Goal: Information Seeking & Learning: Learn about a topic

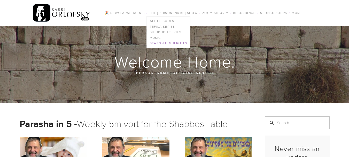
click at [162, 42] on link "Season Highlights" at bounding box center [168, 44] width 43 height 6
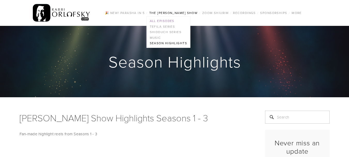
click at [162, 21] on link "All Episodes" at bounding box center [168, 21] width 43 height 6
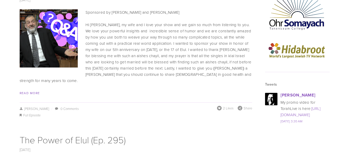
scroll to position [672, 0]
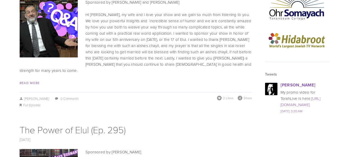
drag, startPoint x: 353, startPoint y: 10, endPoint x: 353, endPoint y: 44, distance: 33.8
click at [30, 81] on link "Read More" at bounding box center [30, 83] width 20 height 4
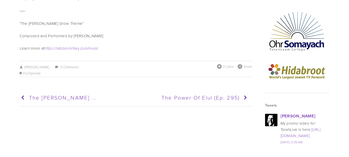
scroll to position [630, 0]
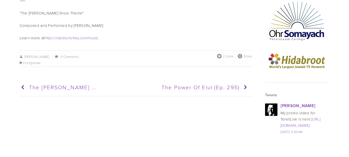
drag, startPoint x: 353, startPoint y: 17, endPoint x: 353, endPoint y: 109, distance: 92.5
click at [230, 84] on span "The Power of Elul (Ep. 295)" at bounding box center [200, 86] width 78 height 7
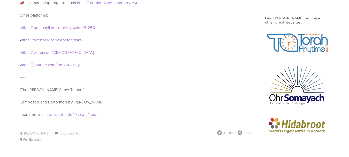
scroll to position [577, 0]
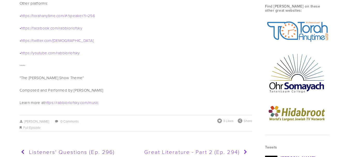
click at [221, 148] on span "Great Literature - Part 2 (Ep. 294)" at bounding box center [192, 151] width 96 height 7
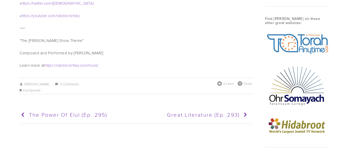
scroll to position [567, 0]
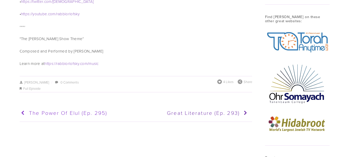
click at [36, 109] on span "The Power of Elul (Ep. 295)" at bounding box center [68, 112] width 78 height 7
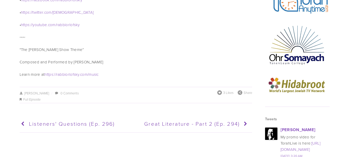
scroll to position [608, 0]
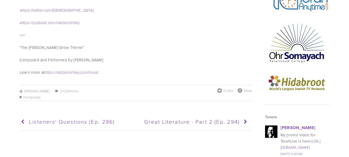
click at [41, 118] on span "Listeners' questions (Ep. 296)" at bounding box center [72, 121] width 86 height 7
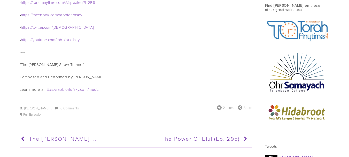
scroll to position [580, 0]
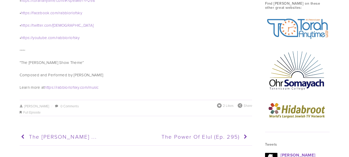
drag, startPoint x: 353, startPoint y: 24, endPoint x: 353, endPoint y: 107, distance: 83.7
click at [349, 107] on html "No results found. [DOMAIN_NAME] 🎉 NEW! Parasha in 5 The [PERSON_NAME] Show All …" at bounding box center [174, 11] width 349 height 1183
click at [97, 133] on span "The Rabbi Orlofsky Rosh Hashana ..." at bounding box center [63, 136] width 68 height 7
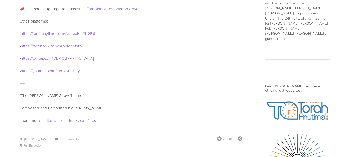
scroll to position [499, 0]
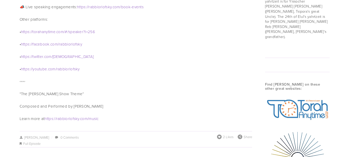
drag, startPoint x: 353, startPoint y: 28, endPoint x: 353, endPoint y: 100, distance: 72.6
click at [349, 100] on html "No results found. [DOMAIN_NAME] 🎉 NEW! Parasha in 5 The [PERSON_NAME] Show All …" at bounding box center [174, 47] width 349 height 1093
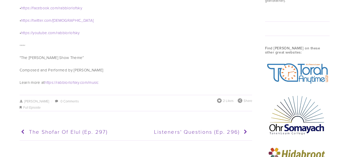
scroll to position [539, 0]
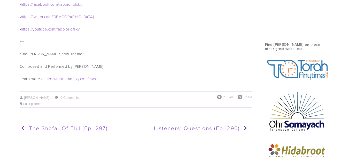
click at [84, 124] on span "The Shofar of Elul (Ep. 297)" at bounding box center [68, 127] width 79 height 7
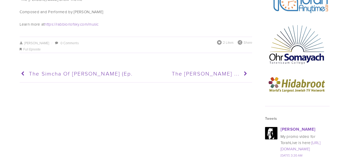
scroll to position [608, 0]
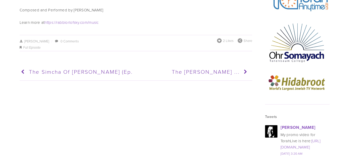
drag, startPoint x: 353, startPoint y: 24, endPoint x: 353, endPoint y: 136, distance: 112.9
click at [26, 65] on icon at bounding box center [25, 71] width 10 height 13
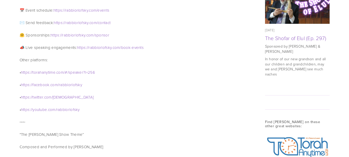
scroll to position [503, 0]
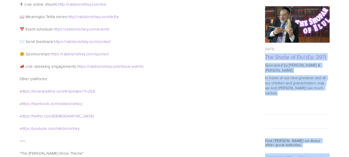
click at [331, 107] on div at bounding box center [297, 114] width 73 height 14
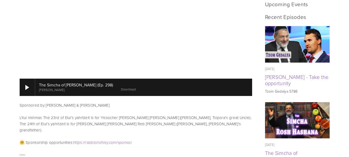
scroll to position [212, 0]
